Goal: Navigation & Orientation: Find specific page/section

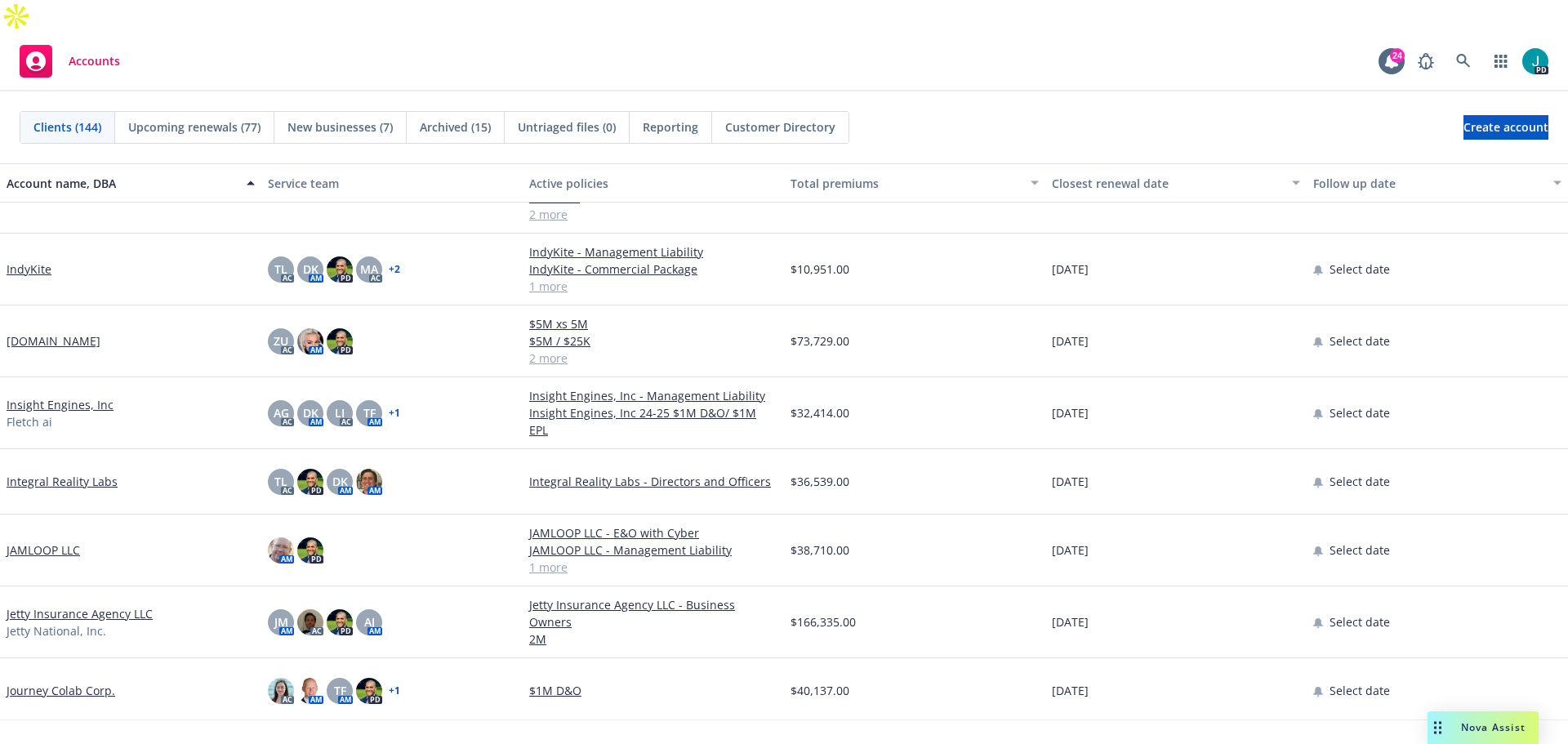
scroll to position [3104, 0]
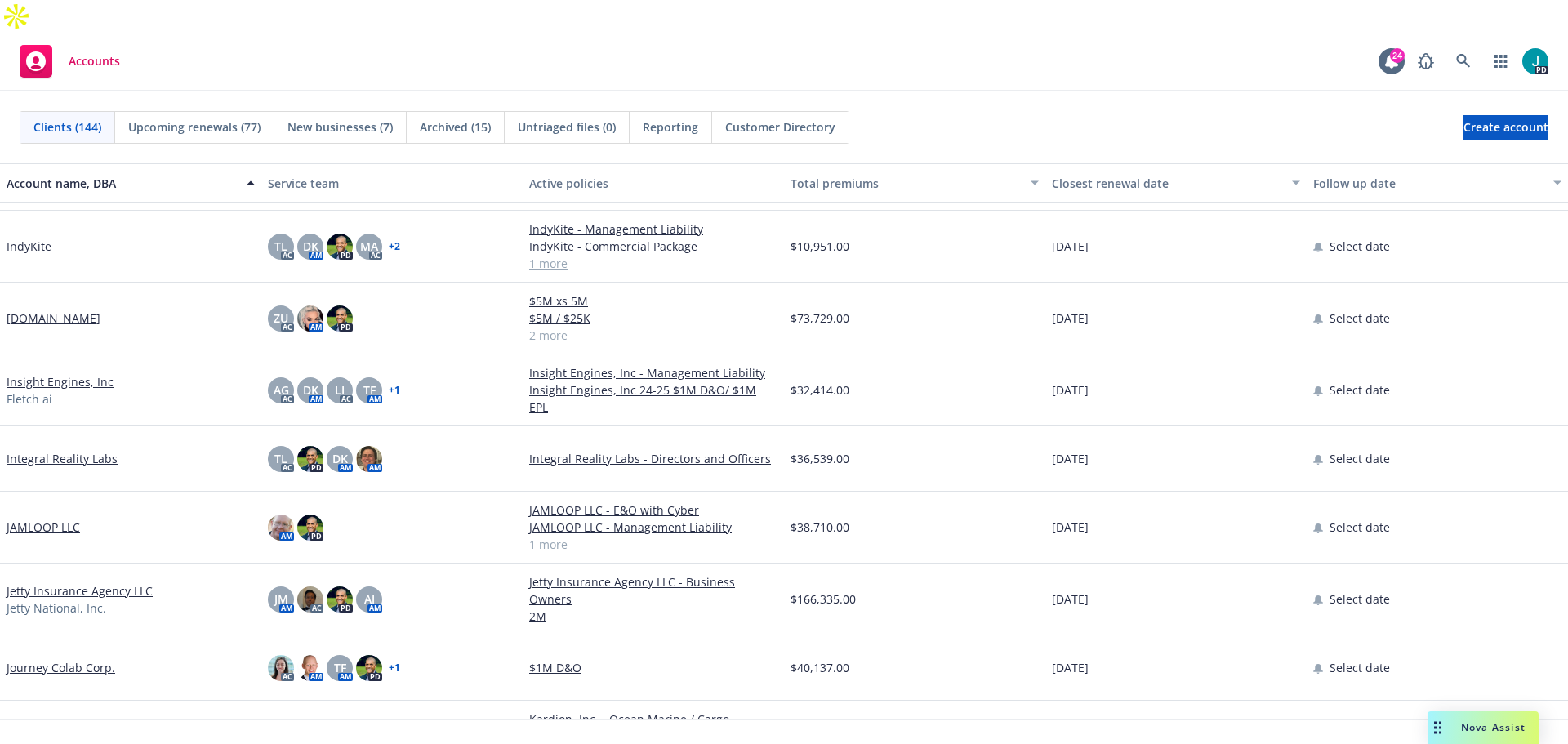
click at [394, 242] on link "+ 2" at bounding box center [395, 247] width 12 height 10
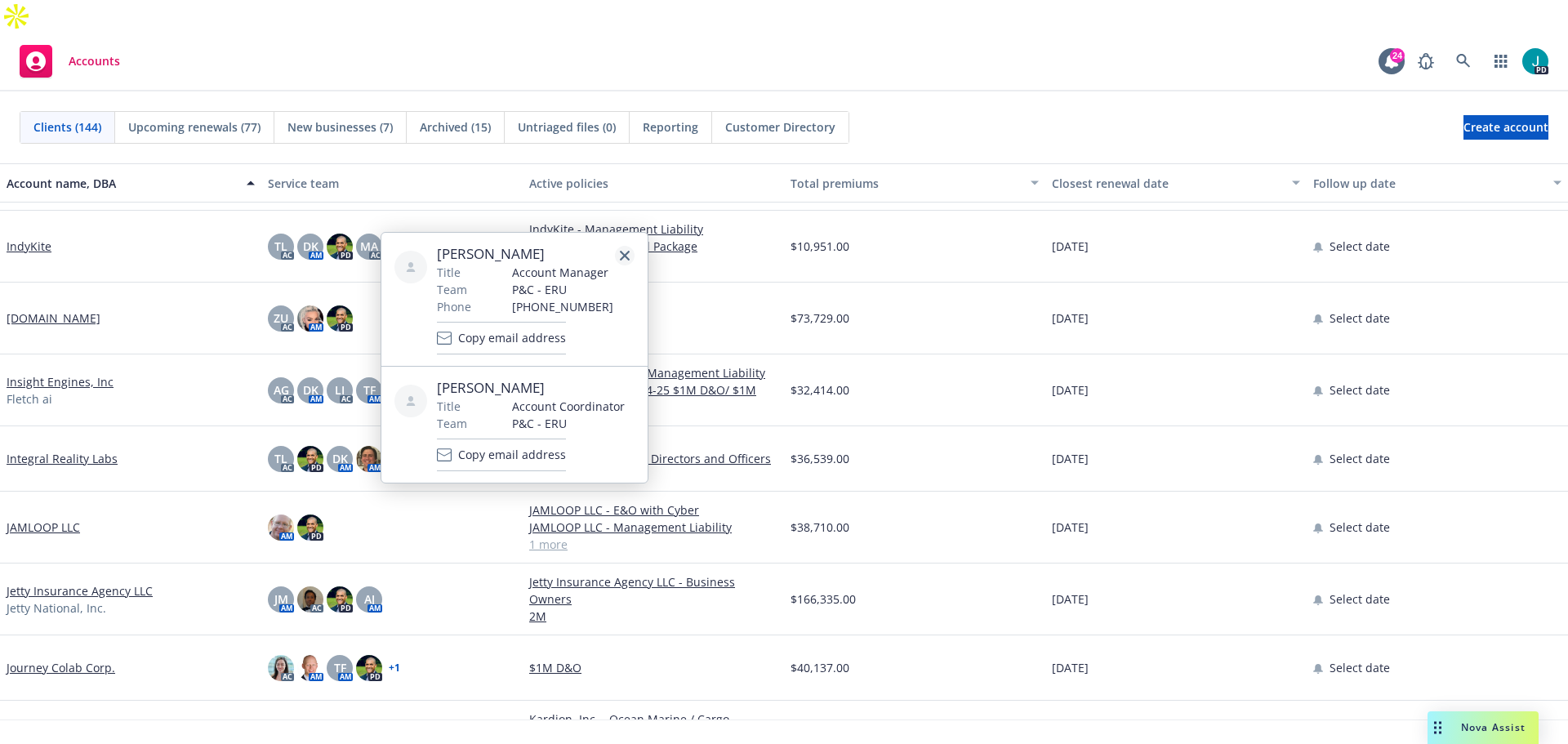
click at [622, 256] on icon "close" at bounding box center [625, 256] width 10 height 10
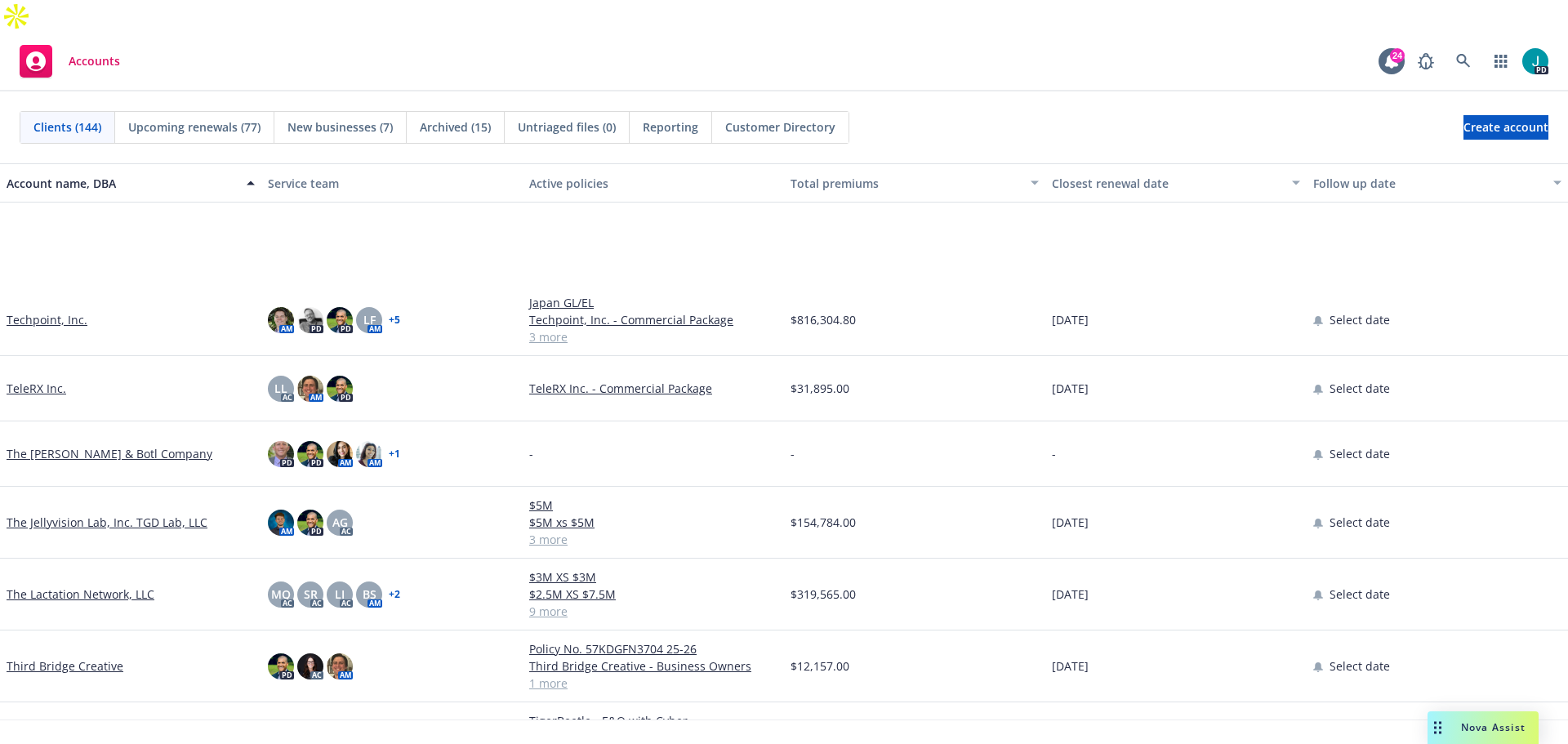
scroll to position [8332, 0]
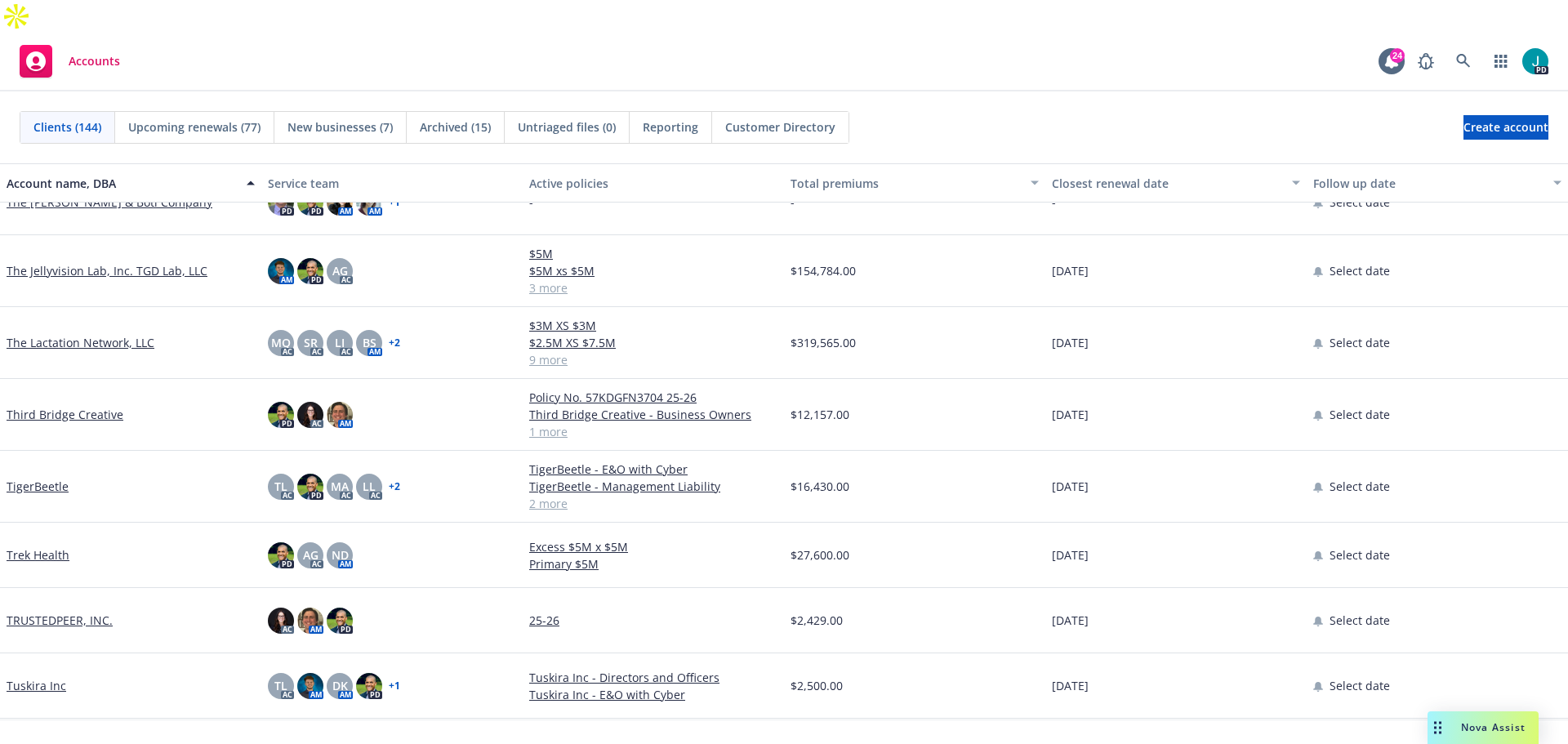
click at [395, 482] on link "+ 2" at bounding box center [395, 487] width 12 height 10
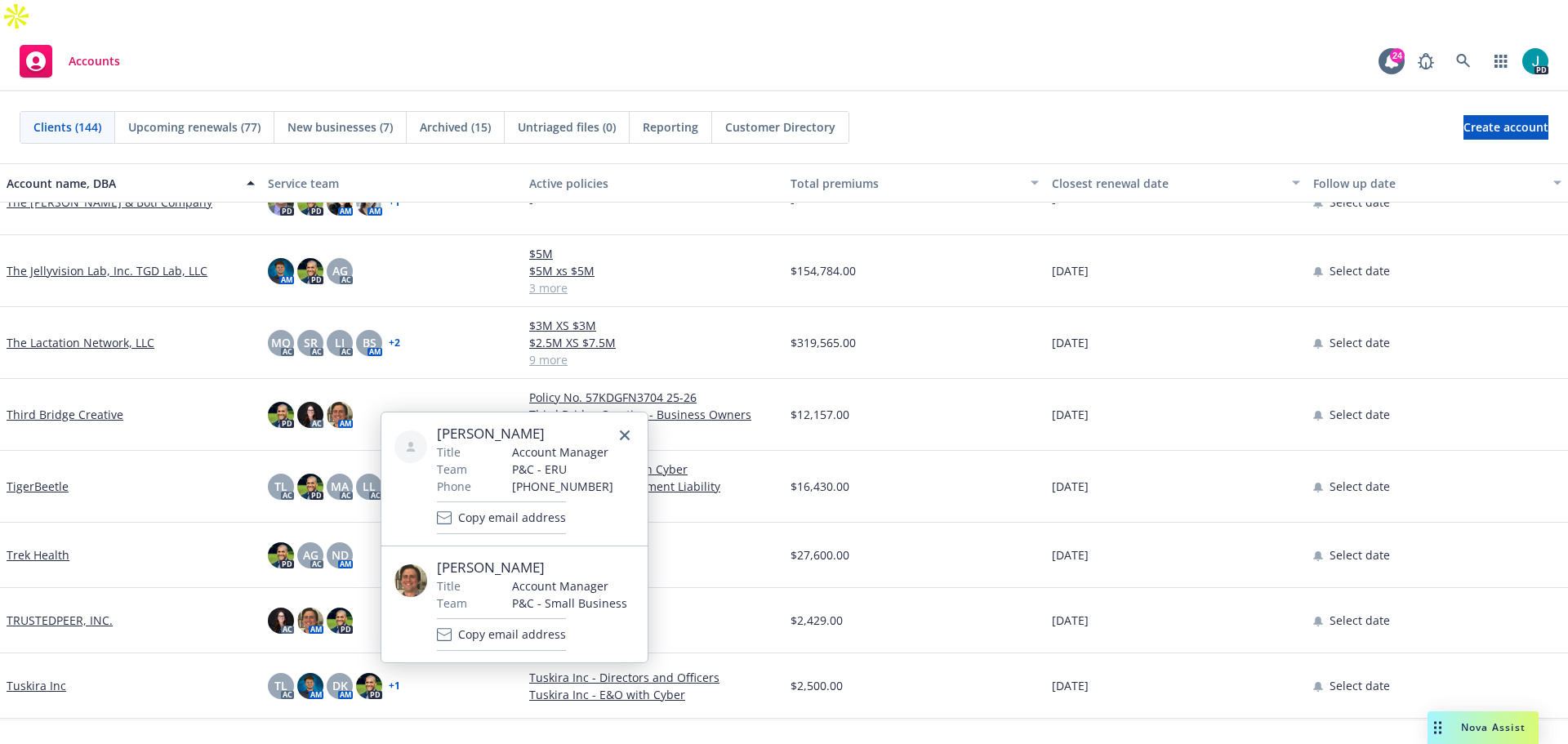
scroll to position [8659, 0]
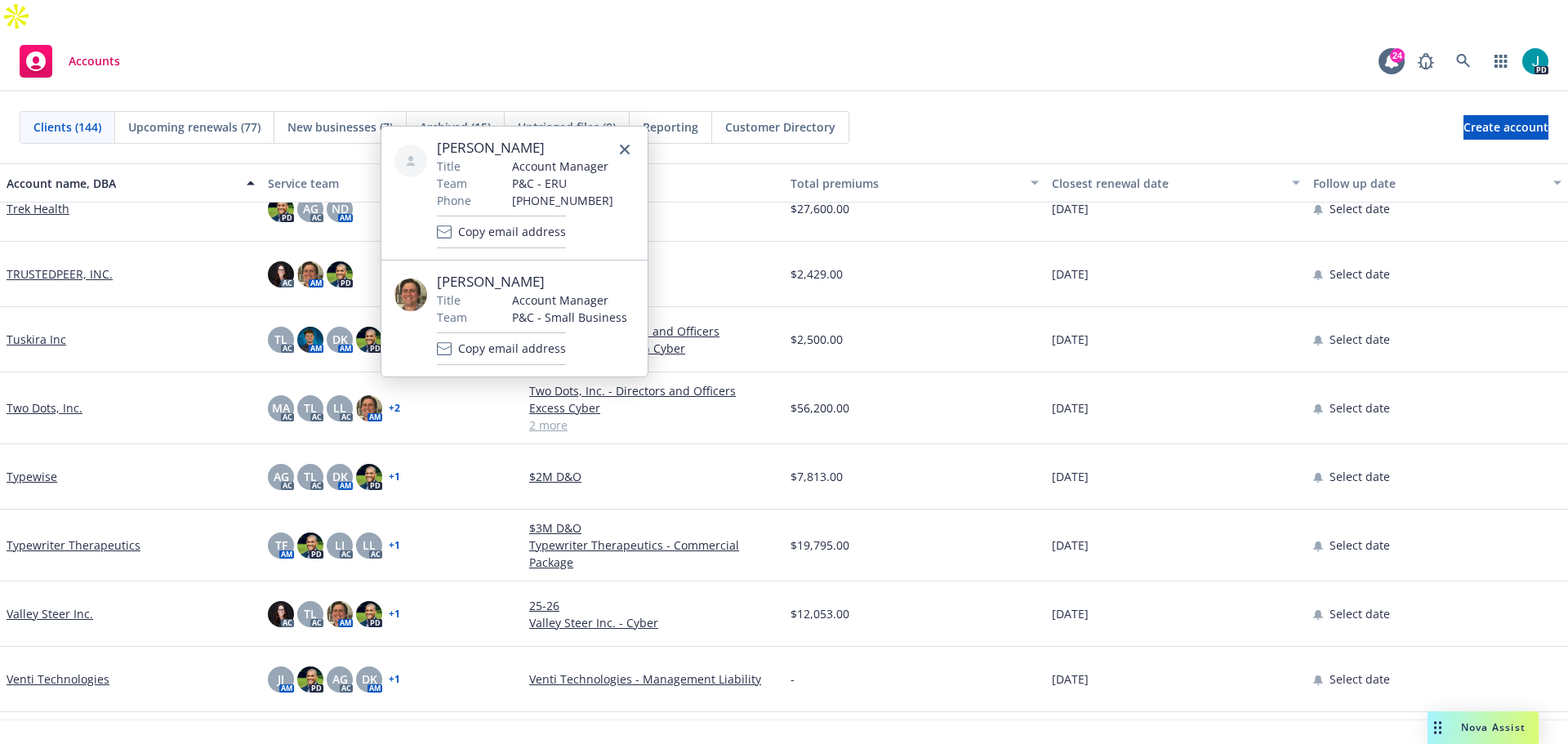
click at [181, 321] on div "Tuskira Inc" at bounding box center [131, 339] width 261 height 65
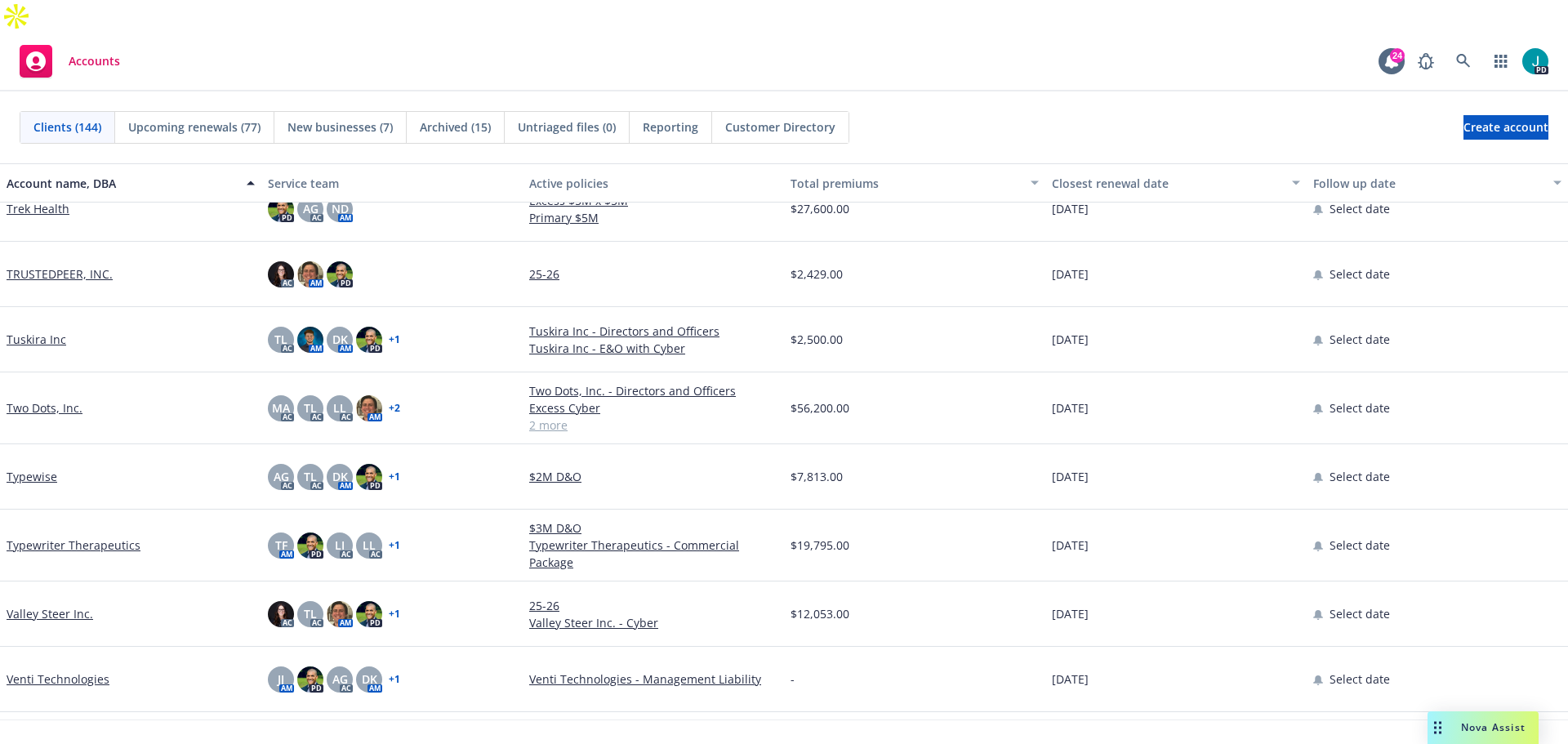
click at [393, 335] on link "+ 1" at bounding box center [395, 340] width 12 height 10
